Goal: Transaction & Acquisition: Purchase product/service

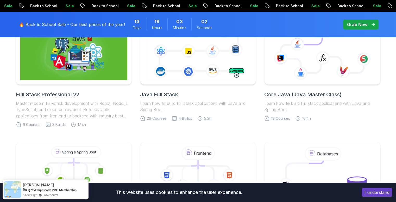
scroll to position [160, 0]
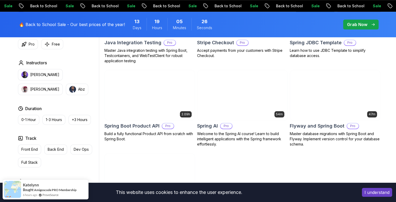
scroll to position [379, 0]
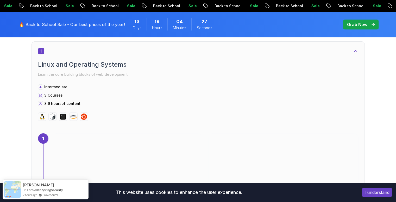
scroll to position [282, 0]
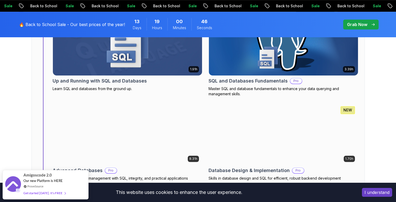
scroll to position [2265, 0]
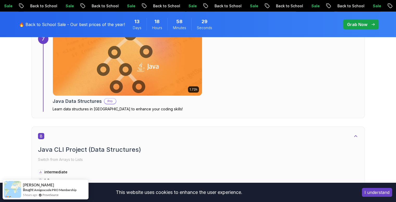
scroll to position [1503, 0]
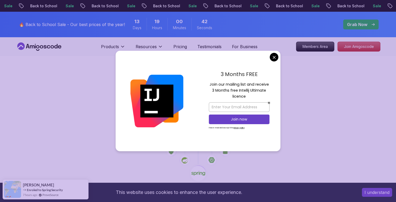
scroll to position [59, 0]
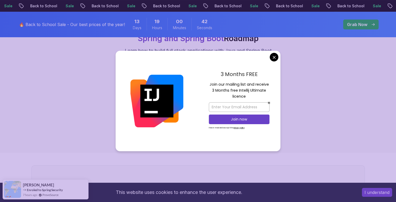
click at [286, 147] on div "Spring and Spring Boot Spring and Spring Boot Roadmap Learn how to build full s…" at bounding box center [198, 75] width 396 height 156
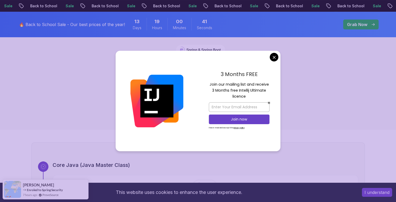
scroll to position [82, 0]
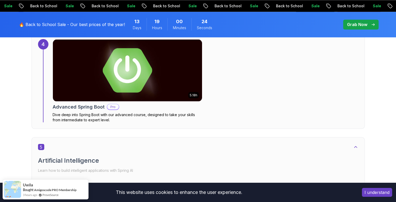
scroll to position [1005, 0]
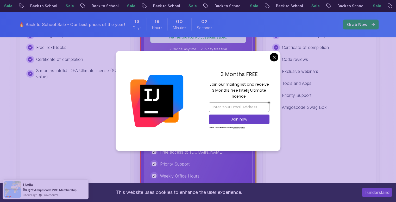
scroll to position [213, 0]
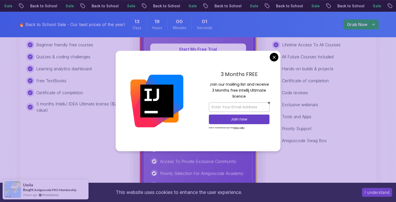
click at [280, 54] on div "All Future Courses Included" at bounding box center [321, 57] width 98 height 8
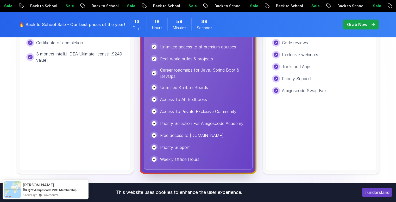
scroll to position [263, 0]
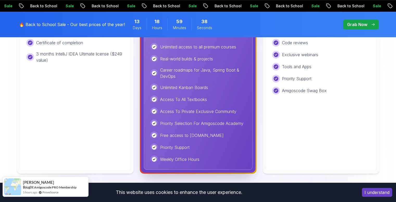
click at [27, 186] on span "Bought" at bounding box center [28, 187] width 11 height 4
click at [12, 188] on img at bounding box center [12, 186] width 17 height 17
click at [12, 189] on img at bounding box center [12, 186] width 17 height 17
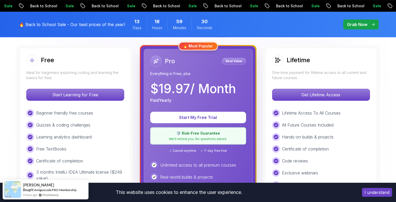
scroll to position [143, 0]
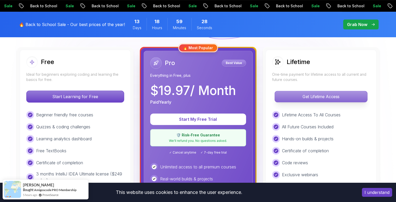
click at [313, 95] on p "Get Lifetime Access" at bounding box center [321, 96] width 92 height 11
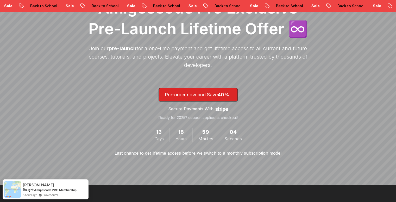
scroll to position [94, 0]
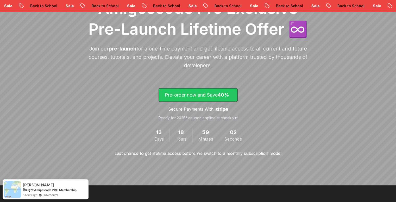
click at [194, 92] on p "Pre-order now and Save 40%" at bounding box center [198, 94] width 67 height 7
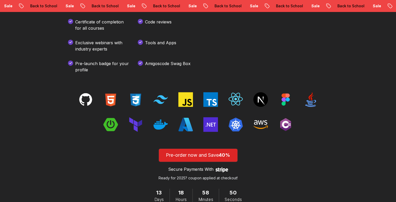
scroll to position [832, 0]
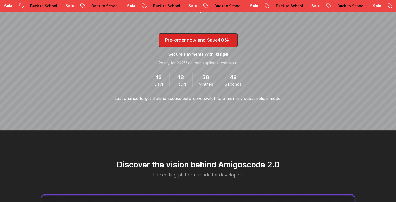
scroll to position [94, 0]
